Goal: Information Seeking & Learning: Learn about a topic

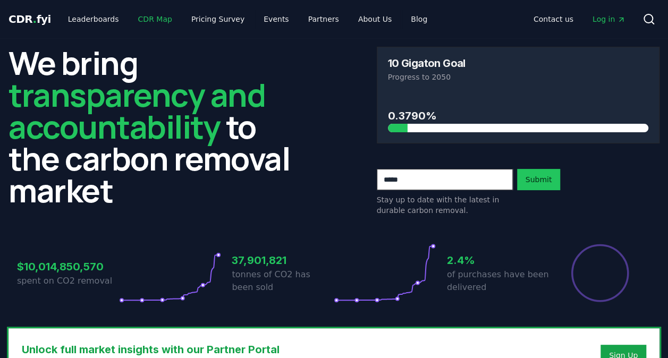
click at [150, 20] on link "CDR Map" at bounding box center [155, 19] width 51 height 19
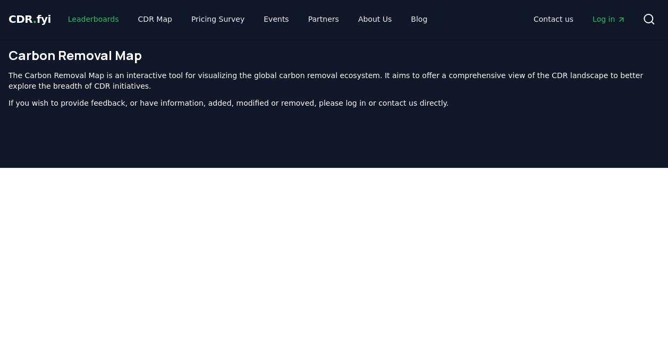
click at [107, 16] on link "Leaderboards" at bounding box center [93, 19] width 68 height 19
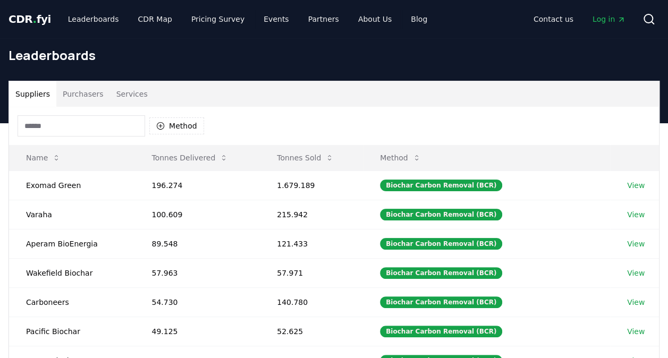
click at [76, 95] on button "Purchasers" at bounding box center [83, 93] width 54 height 25
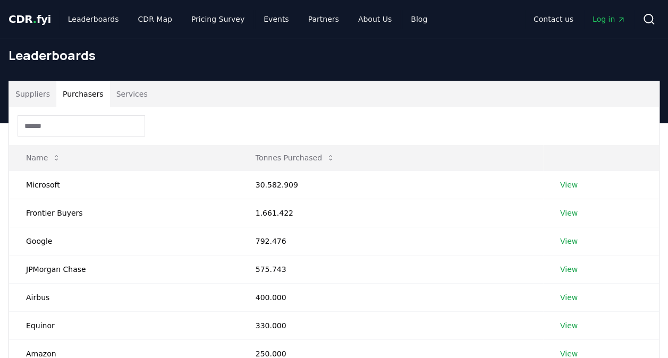
click at [32, 93] on button "Suppliers" at bounding box center [32, 93] width 47 height 25
click at [73, 90] on button "Purchasers" at bounding box center [83, 93] width 54 height 25
click at [38, 91] on button "Suppliers" at bounding box center [32, 93] width 47 height 25
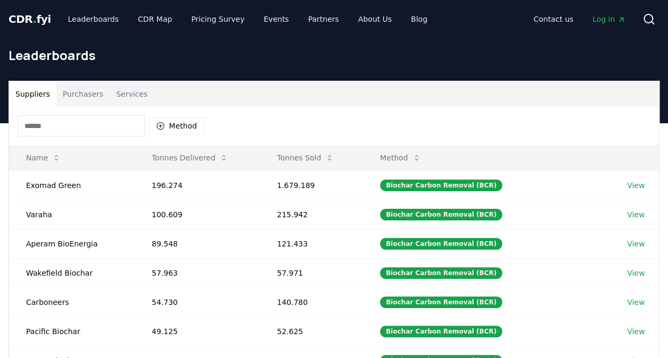
click at [25, 19] on span "CDR . fyi" at bounding box center [29, 19] width 42 height 13
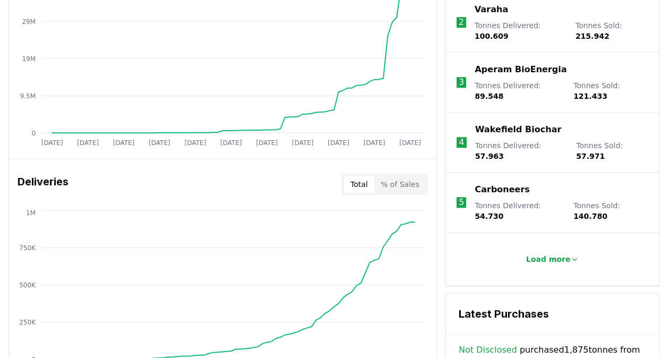
scroll to position [288, 0]
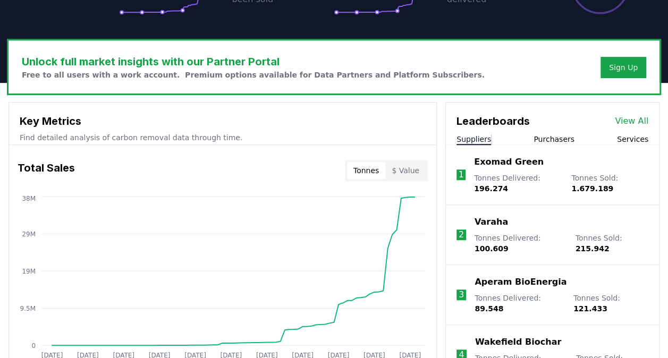
click at [66, 166] on h3 "Total Sales" at bounding box center [46, 170] width 57 height 21
click at [377, 167] on button "Tonnes" at bounding box center [366, 170] width 38 height 17
click at [395, 235] on icon "Jan 2019 Sep 2019 May 2020 Jan 2021 Sep 2021 May 2022 Jan 2023 Sep 2023 May 202…" at bounding box center [218, 279] width 418 height 170
click at [396, 229] on circle at bounding box center [396, 229] width 5 height 5
click at [645, 117] on link "View All" at bounding box center [630, 121] width 33 height 13
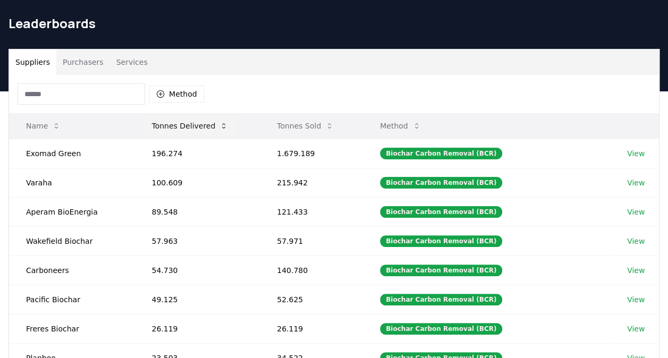
scroll to position [53, 0]
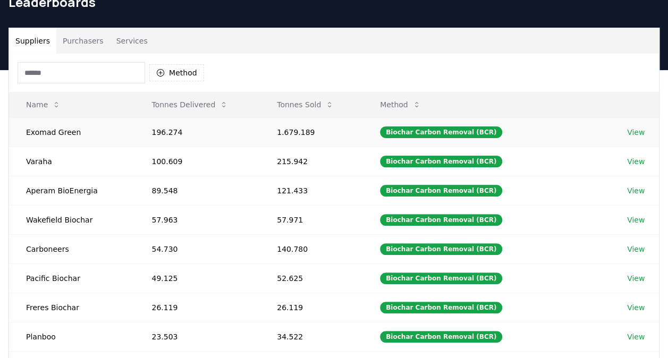
click at [643, 136] on td "View" at bounding box center [634, 131] width 49 height 29
click at [633, 133] on link "View" at bounding box center [636, 132] width 18 height 11
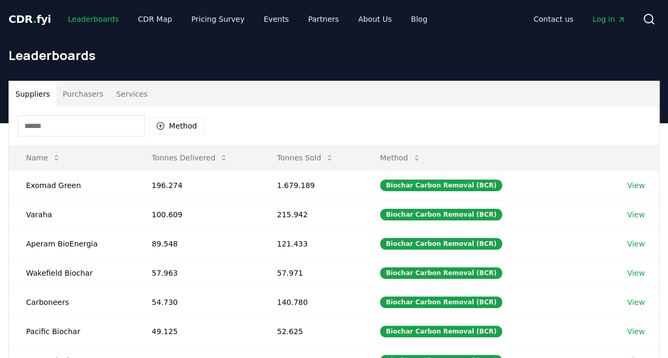
click at [84, 10] on link "Leaderboards" at bounding box center [93, 19] width 68 height 19
click at [14, 18] on span "CDR . fyi" at bounding box center [29, 19] width 42 height 13
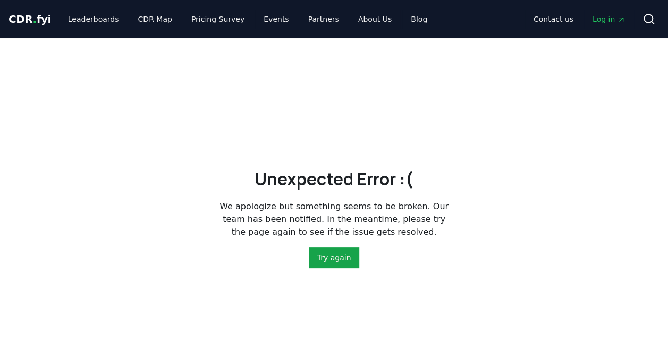
click at [332, 273] on div "Unexpected Error :( We apologize but something seems to be broken. Our team has…" at bounding box center [334, 217] width 668 height 358
click at [338, 260] on button "Try again" at bounding box center [334, 257] width 51 height 21
click at [37, 16] on span "CDR . fyi" at bounding box center [29, 19] width 42 height 13
click at [334, 264] on button "Try again" at bounding box center [334, 257] width 51 height 21
click at [332, 261] on button "Try again" at bounding box center [334, 257] width 51 height 21
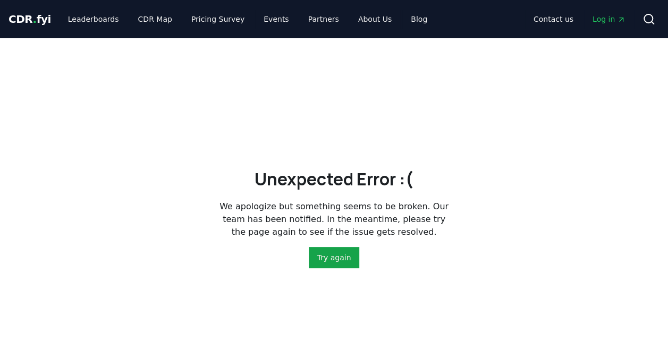
click at [332, 261] on button "Try again" at bounding box center [334, 257] width 51 height 21
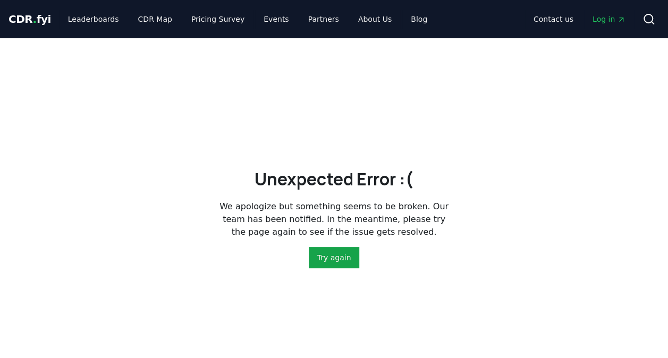
click at [332, 261] on button "Try again" at bounding box center [334, 257] width 51 height 21
